Goal: Task Accomplishment & Management: Manage account settings

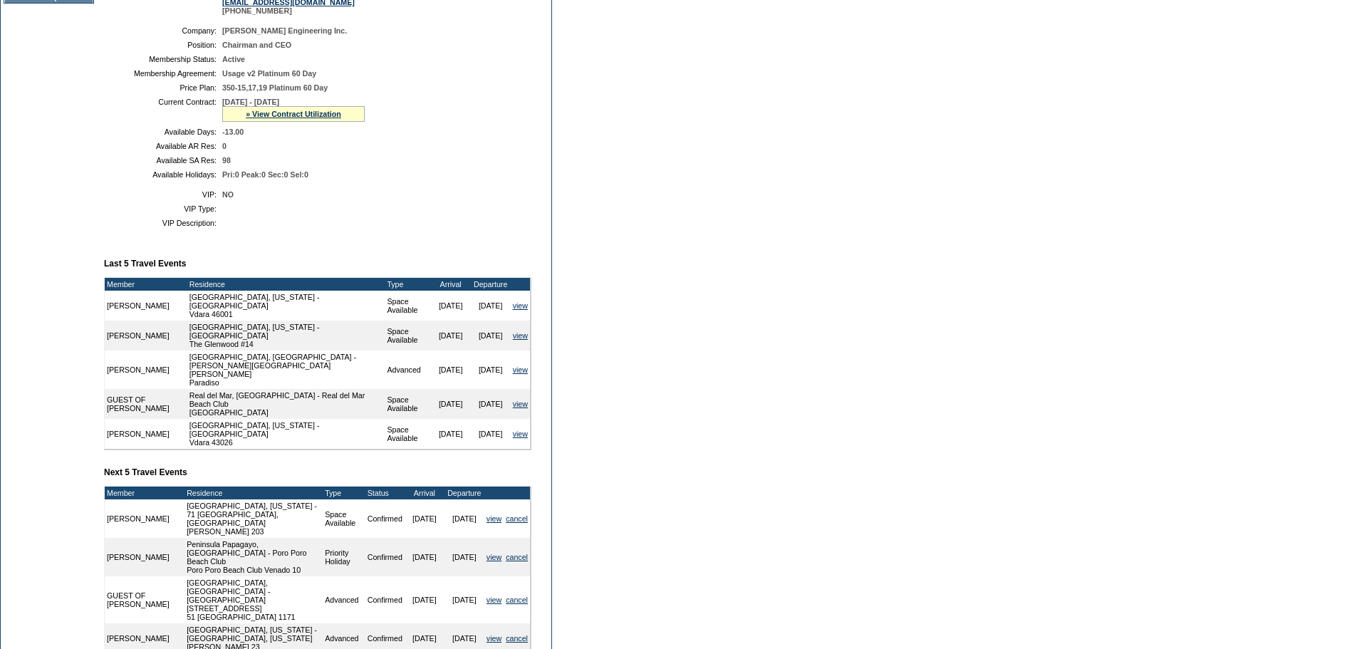
scroll to position [356, 0]
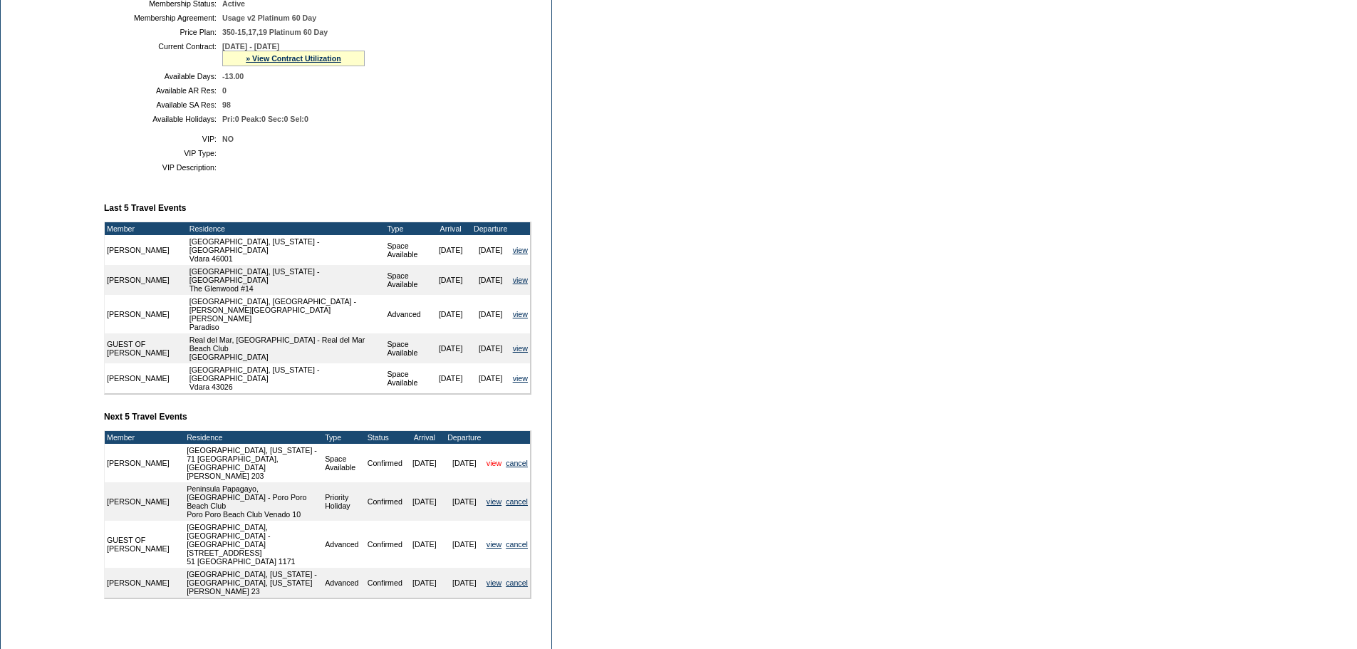
click at [492, 459] on link "view" at bounding box center [494, 463] width 15 height 9
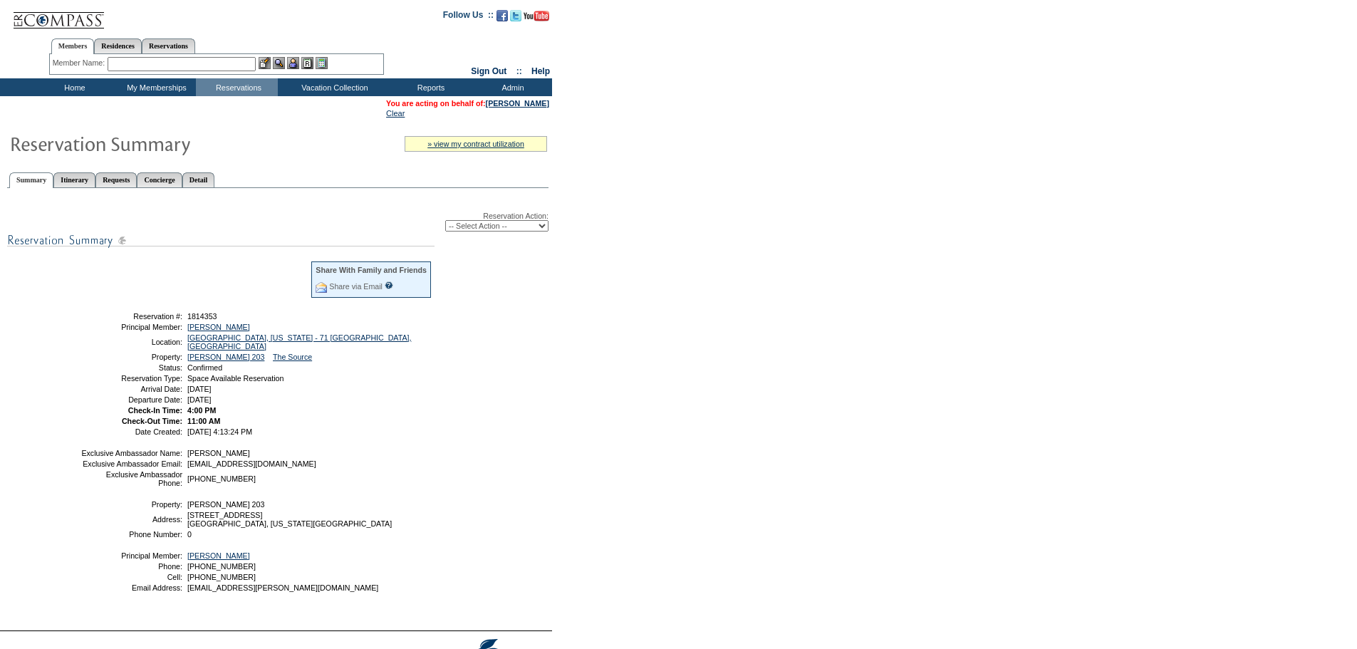
click at [508, 232] on select "-- Select Action -- Modify Reservation Dates Modify Reservation Cost Modify Occ…" at bounding box center [496, 225] width 103 height 11
select select "CancelRes"
click at [445, 223] on select "-- Select Action -- Modify Reservation Dates Modify Reservation Cost Modify Occ…" at bounding box center [496, 225] width 103 height 11
